Goal: Task Accomplishment & Management: Manage account settings

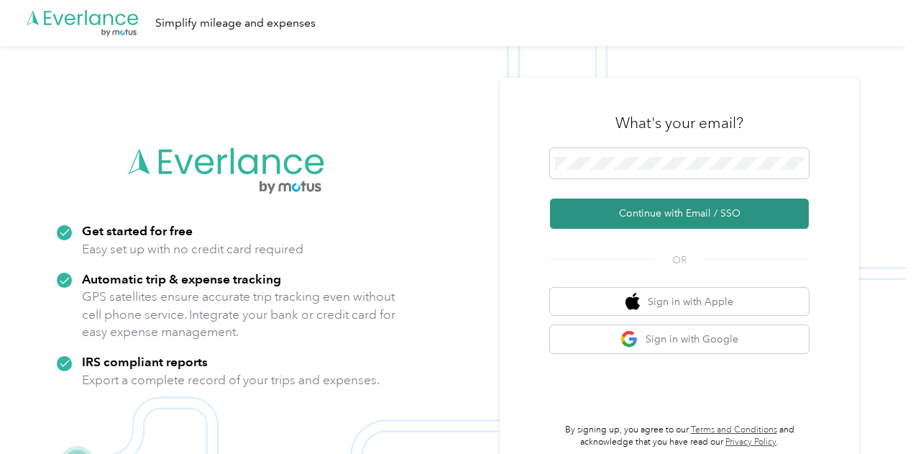
click at [646, 206] on button "Continue with Email / SSO" at bounding box center [679, 213] width 259 height 30
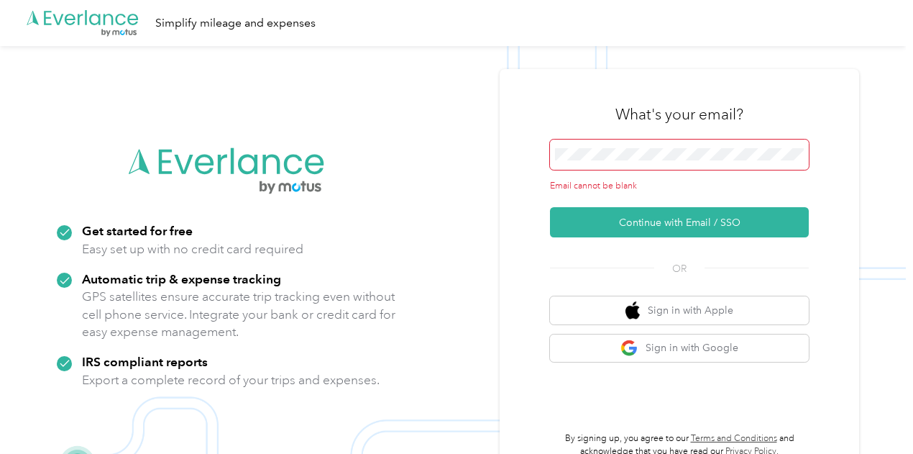
click at [607, 171] on div "Email cannot be blank" at bounding box center [679, 165] width 259 height 53
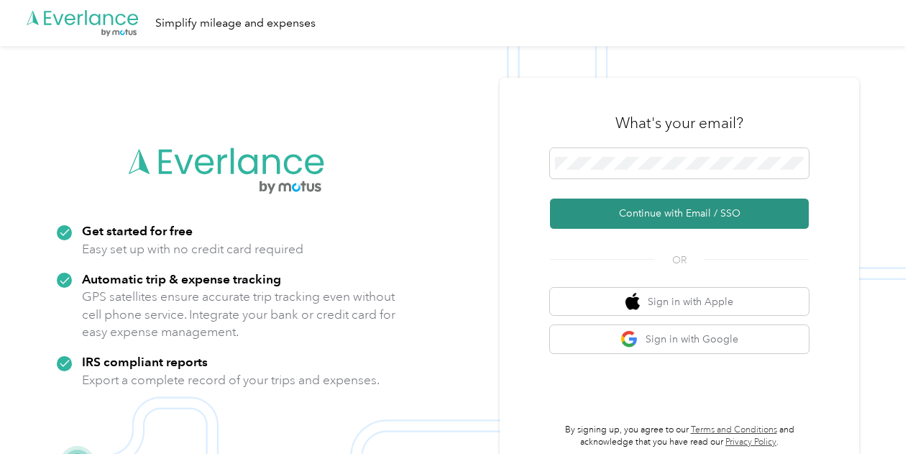
click at [657, 211] on button "Continue with Email / SSO" at bounding box center [679, 213] width 259 height 30
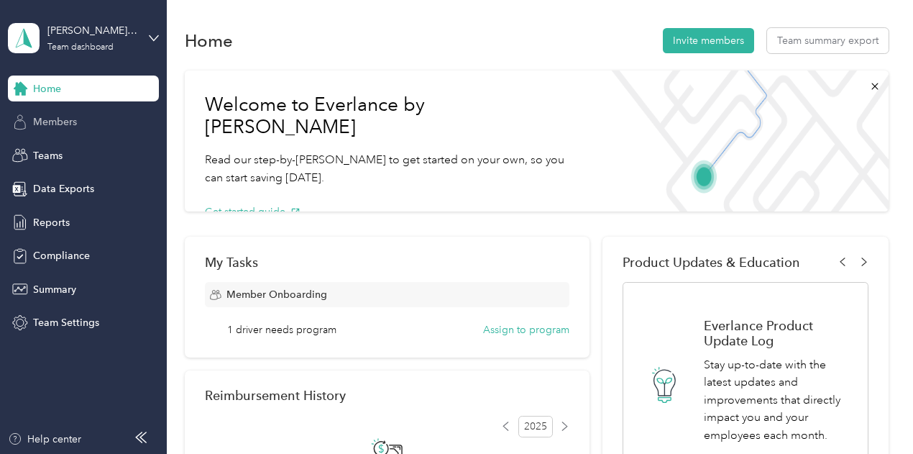
click at [61, 119] on span "Members" at bounding box center [55, 121] width 44 height 15
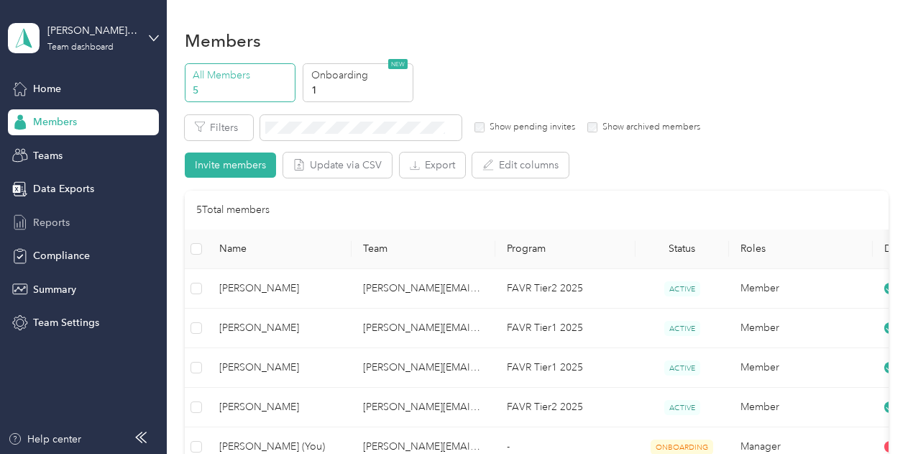
click at [43, 229] on span "Reports" at bounding box center [51, 222] width 37 height 15
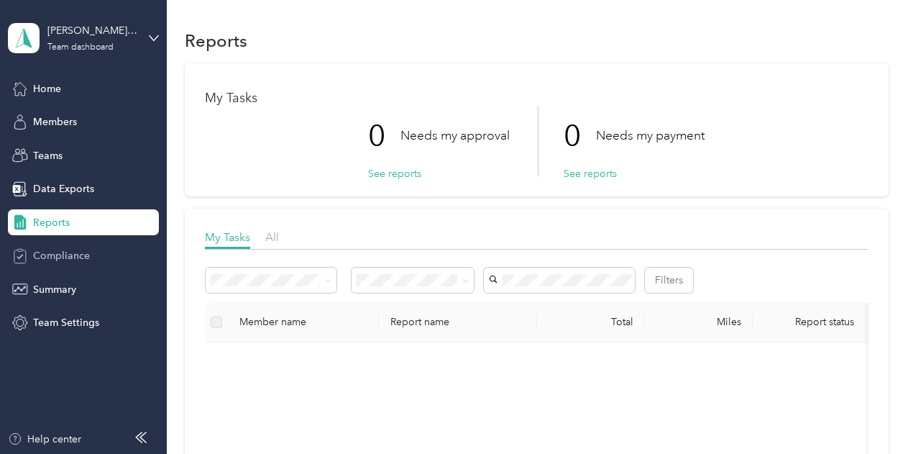
click at [61, 249] on span "Compliance" at bounding box center [61, 255] width 57 height 15
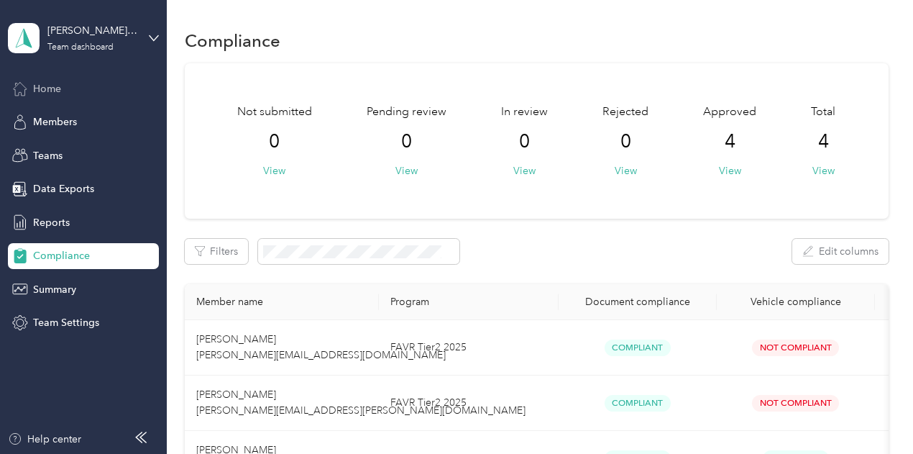
click at [56, 94] on span "Home" at bounding box center [47, 88] width 28 height 15
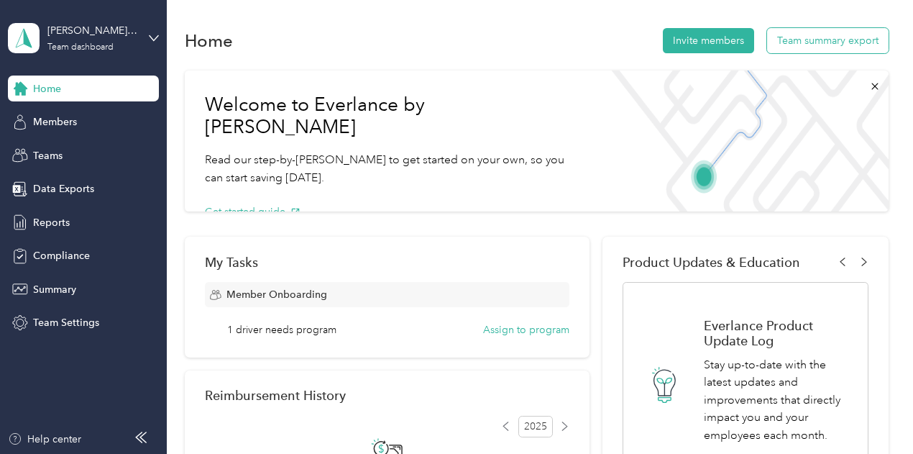
click at [824, 41] on button "Team summary export" at bounding box center [828, 40] width 122 height 25
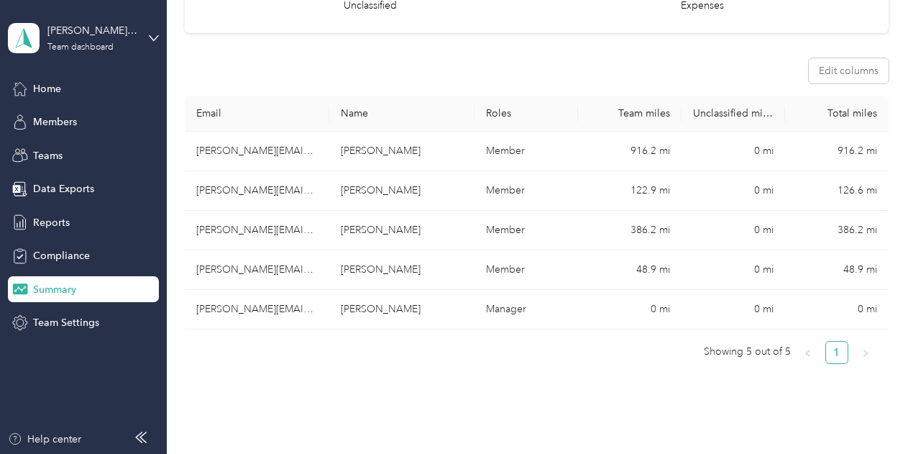
scroll to position [210, 0]
click at [53, 119] on span "Members" at bounding box center [55, 121] width 44 height 15
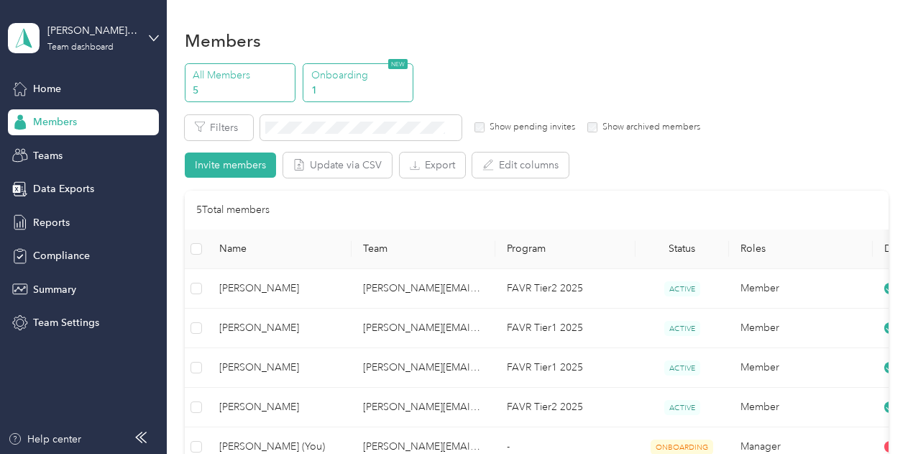
click at [322, 75] on p "Onboarding" at bounding box center [360, 75] width 98 height 15
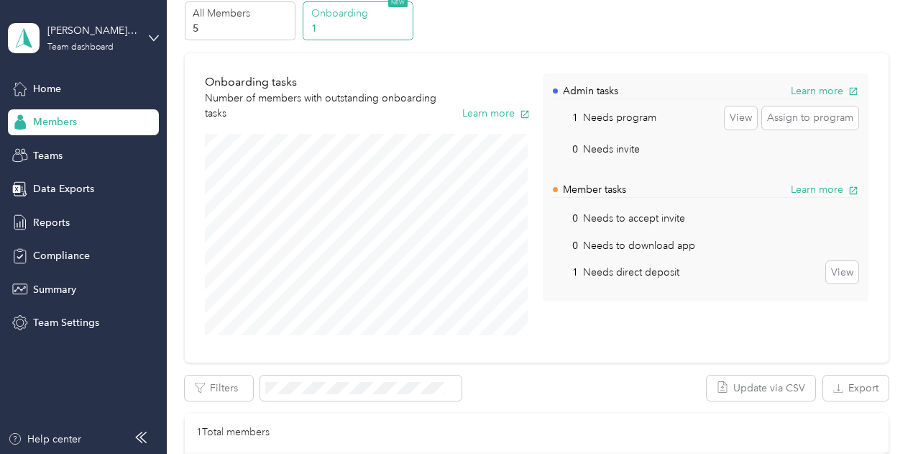
scroll to position [63, 0]
click at [41, 222] on span "Reports" at bounding box center [51, 222] width 37 height 15
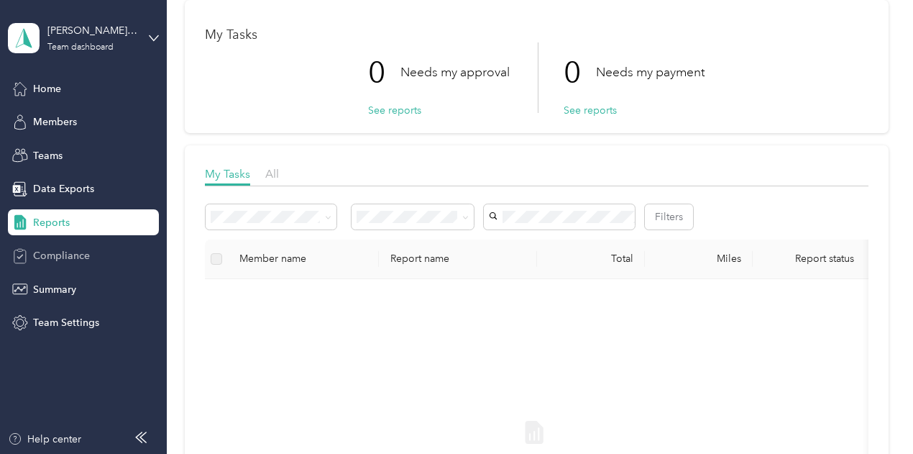
click at [60, 252] on span "Compliance" at bounding box center [61, 255] width 57 height 15
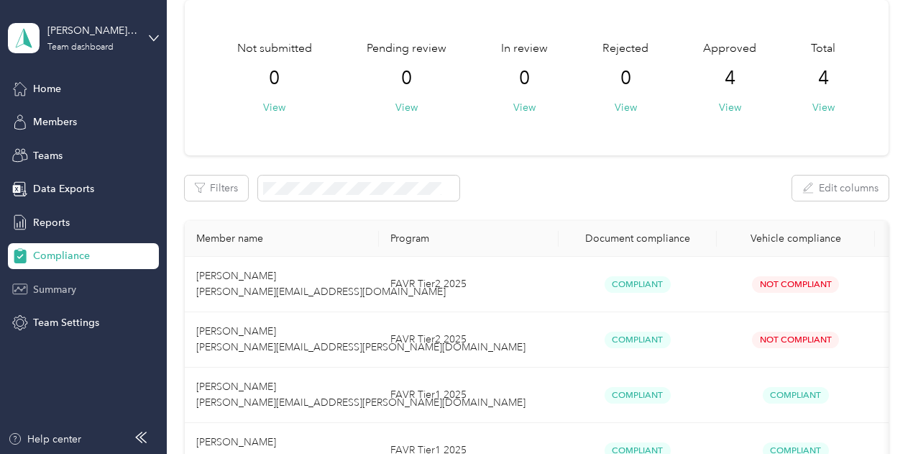
click at [58, 286] on span "Summary" at bounding box center [54, 289] width 43 height 15
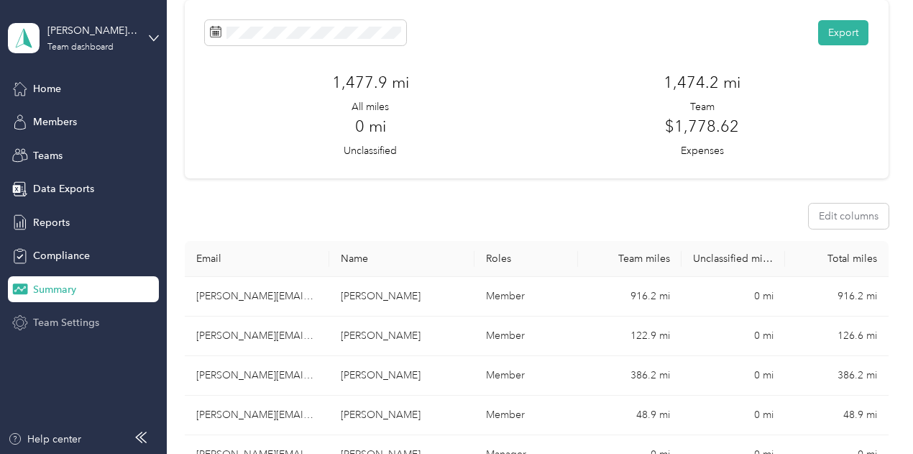
click at [73, 327] on span "Team Settings" at bounding box center [66, 322] width 66 height 15
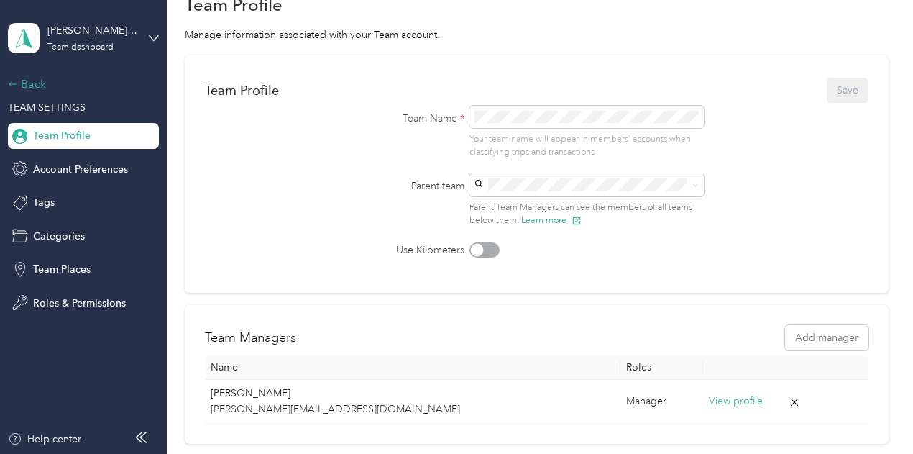
click at [26, 83] on div "Back" at bounding box center [80, 83] width 144 height 17
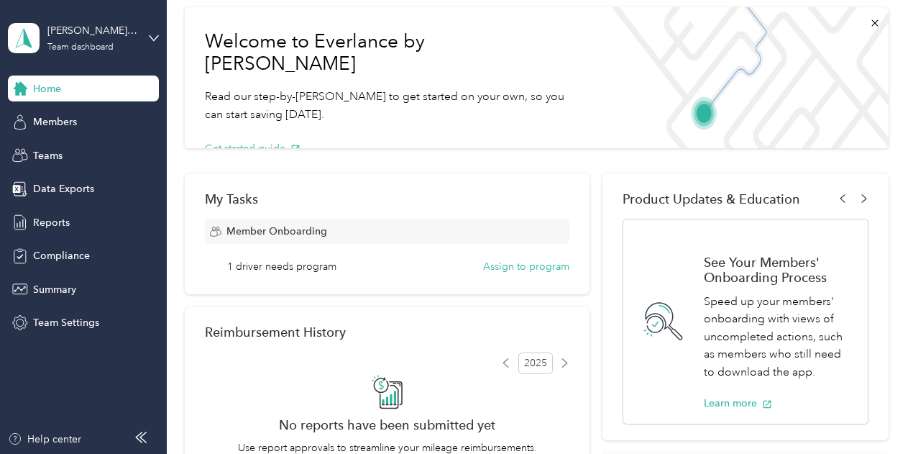
click at [47, 88] on span "Home" at bounding box center [47, 88] width 28 height 15
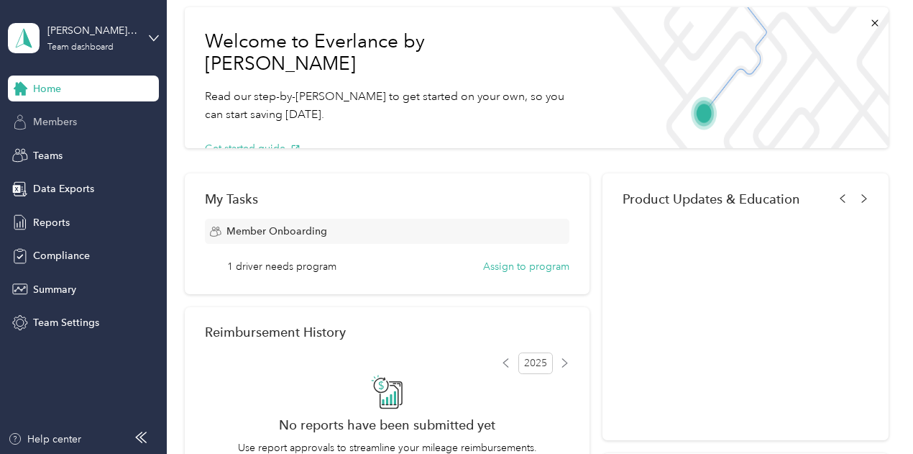
click at [69, 121] on span "Members" at bounding box center [55, 121] width 44 height 15
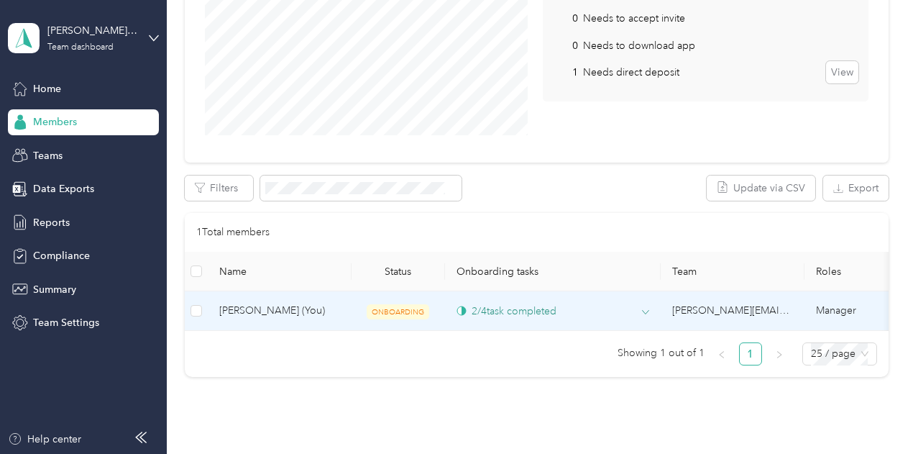
click at [482, 307] on div "2 / 4 task completed" at bounding box center [507, 310] width 100 height 15
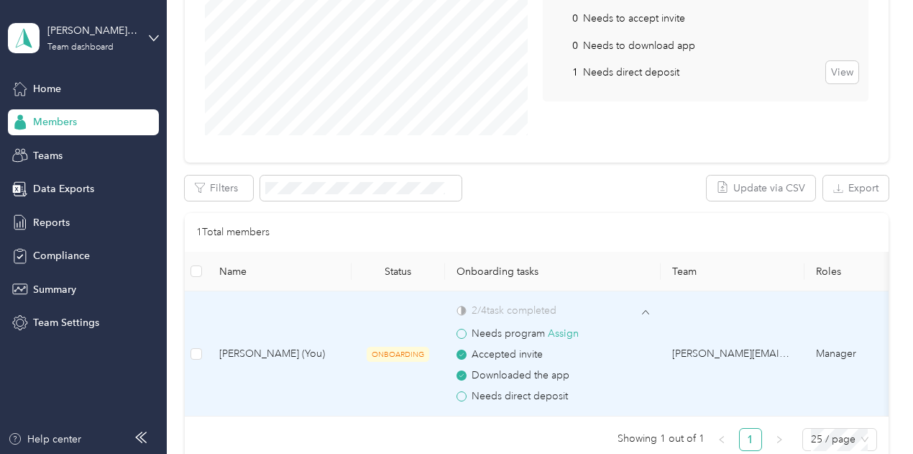
click at [461, 333] on span at bounding box center [462, 334] width 10 height 10
click at [567, 328] on button "Assign" at bounding box center [563, 334] width 31 height 16
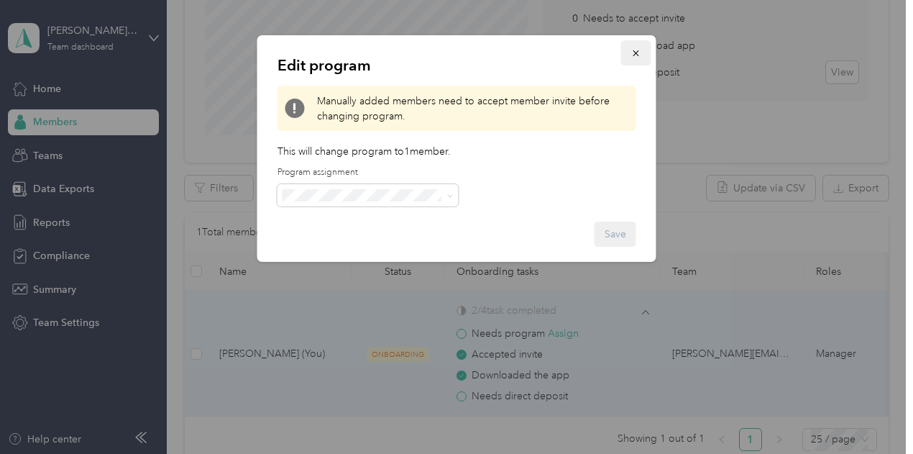
click at [631, 50] on icon "button" at bounding box center [636, 53] width 10 height 10
